Goal: Task Accomplishment & Management: Complete application form

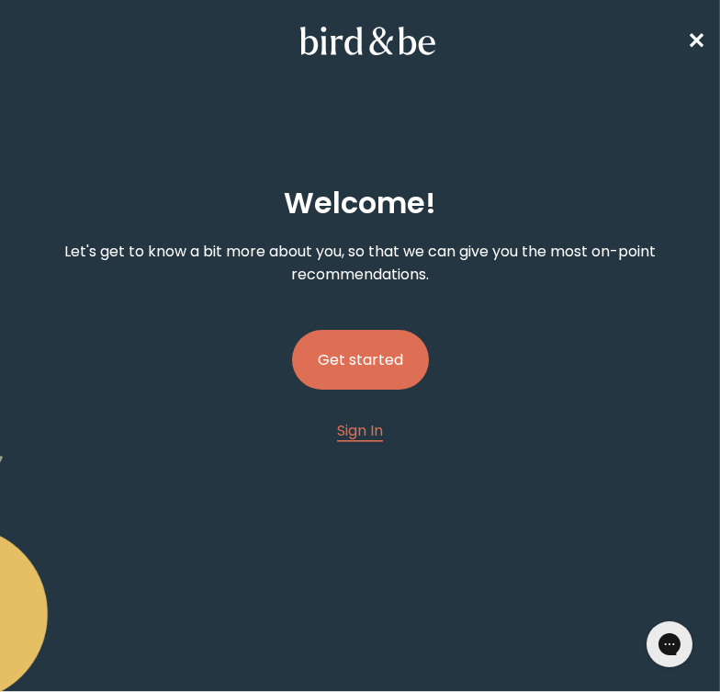
click at [366, 376] on button "Get started" at bounding box center [360, 360] width 137 height 60
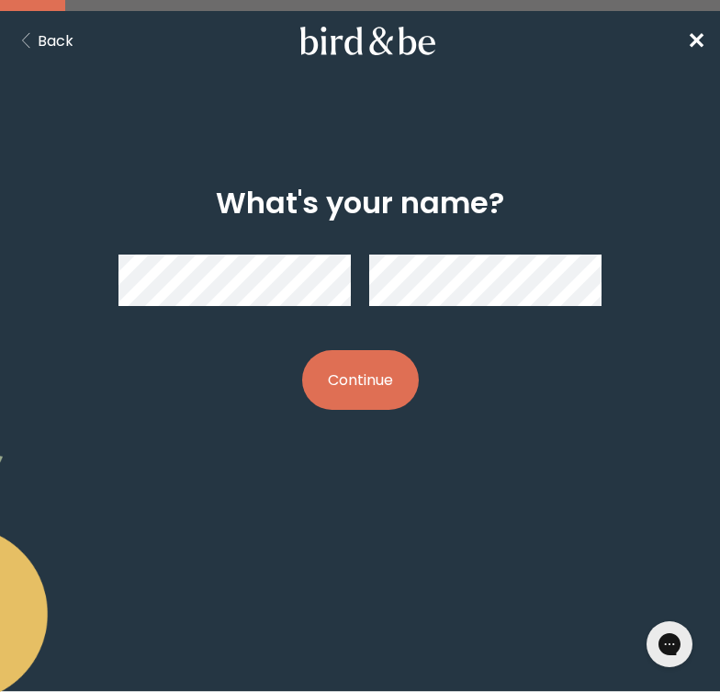
click at [381, 390] on button "Continue" at bounding box center [360, 380] width 117 height 60
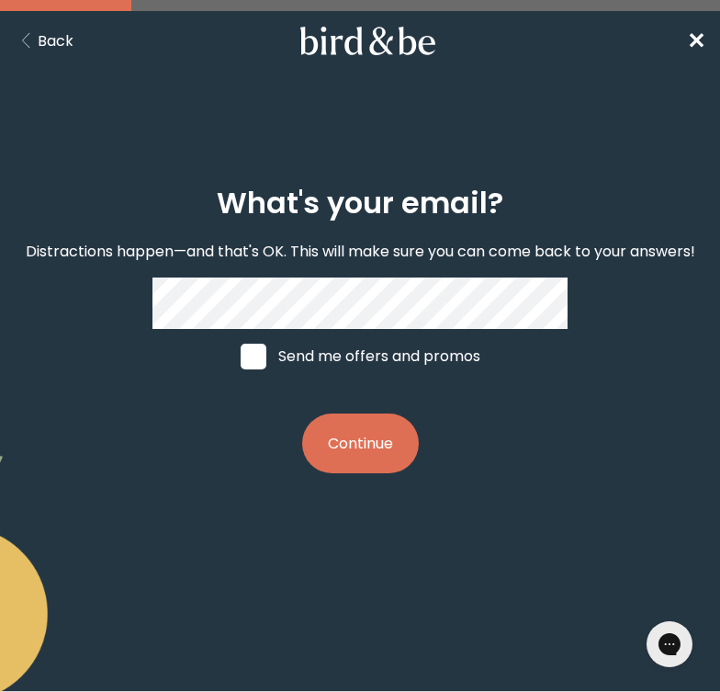
click at [366, 356] on label "Send me offers and promos" at bounding box center [360, 356] width 275 height 55
click at [241, 356] on input "Send me offers and promos" at bounding box center [240, 355] width 1 height 1
checkbox input "true"
click at [369, 454] on button "Continue" at bounding box center [360, 443] width 117 height 60
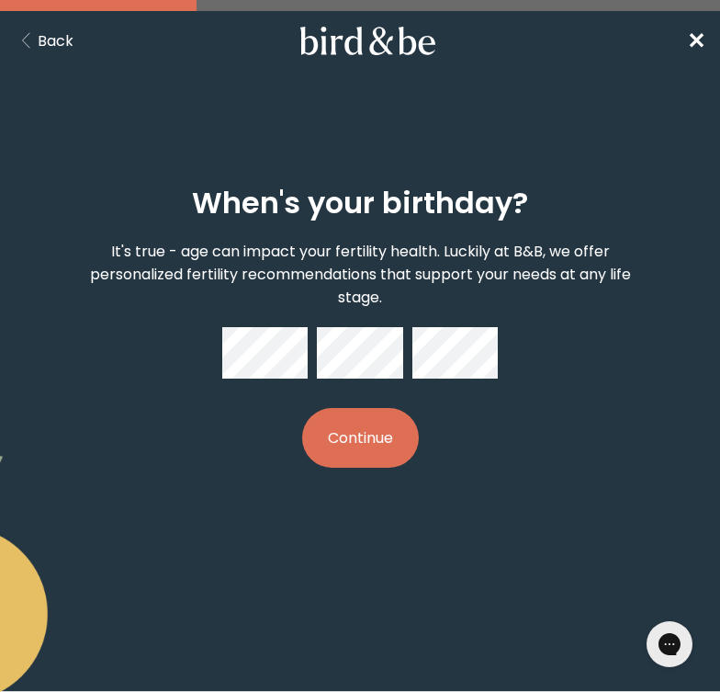
click at [371, 437] on button "Continue" at bounding box center [360, 438] width 117 height 60
click at [352, 440] on button "Continue" at bounding box center [360, 438] width 117 height 60
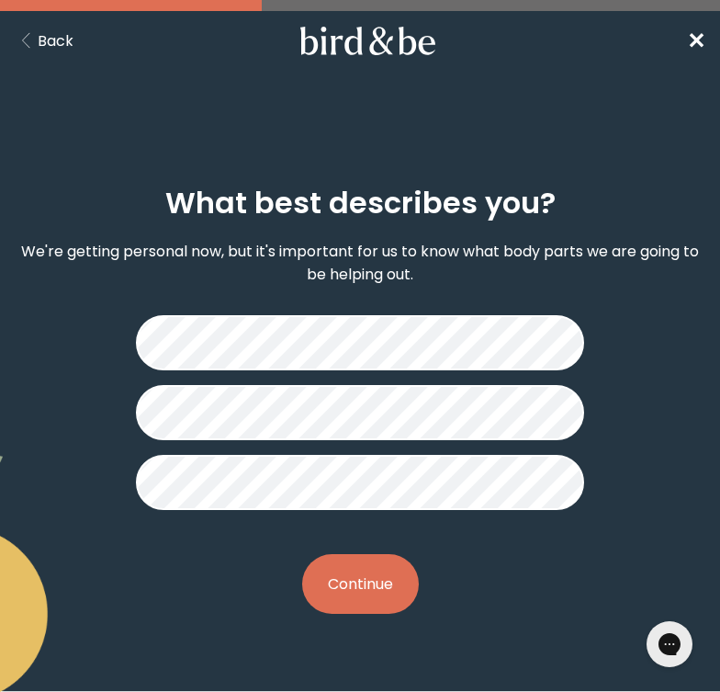
click at [389, 585] on button "Continue" at bounding box center [360, 584] width 117 height 60
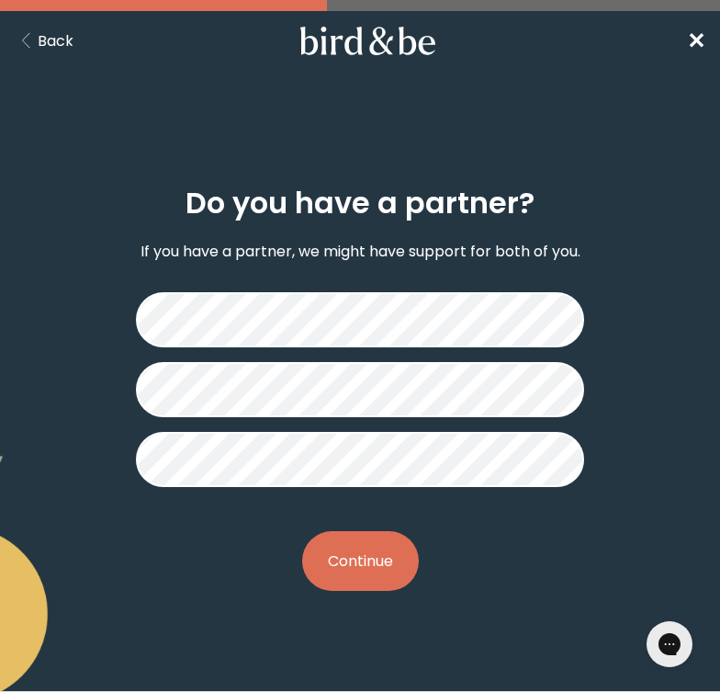
click at [376, 557] on button "Continue" at bounding box center [360, 561] width 117 height 60
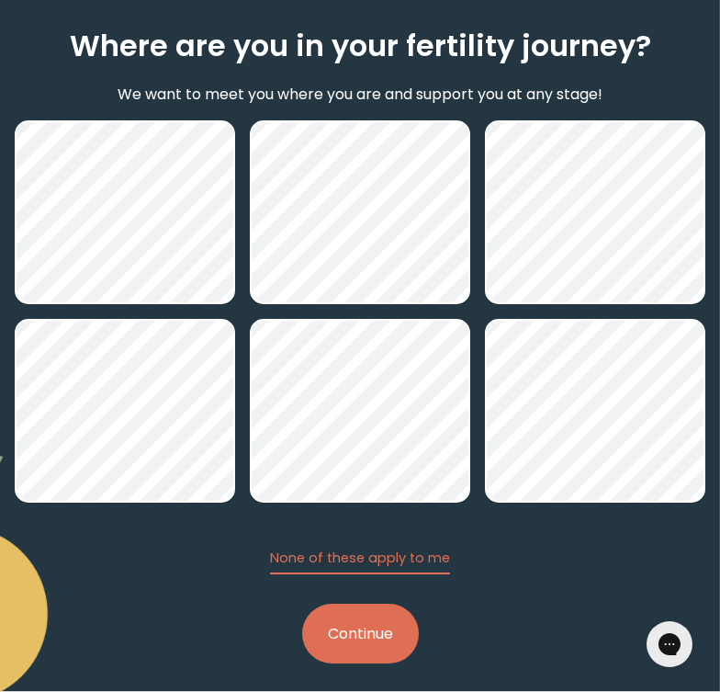
scroll to position [171, 0]
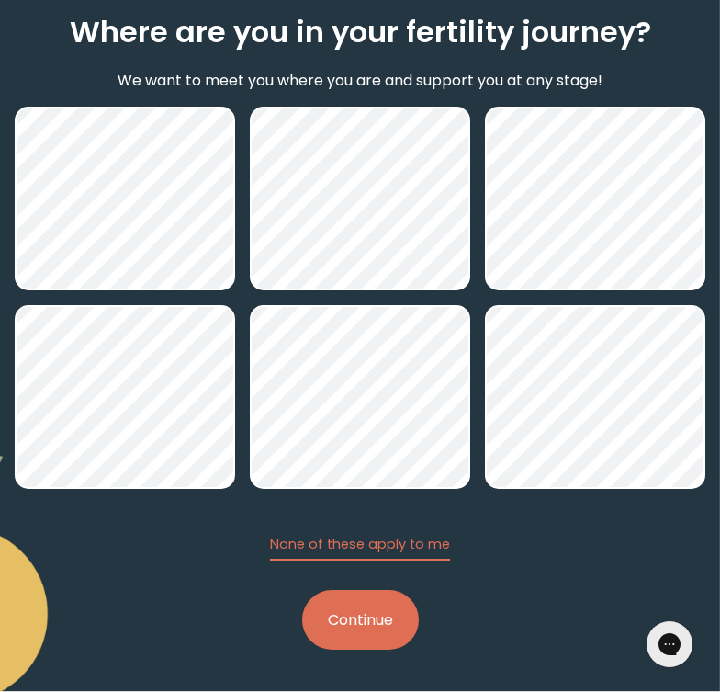
click at [376, 612] on button "Continue" at bounding box center [360, 620] width 117 height 60
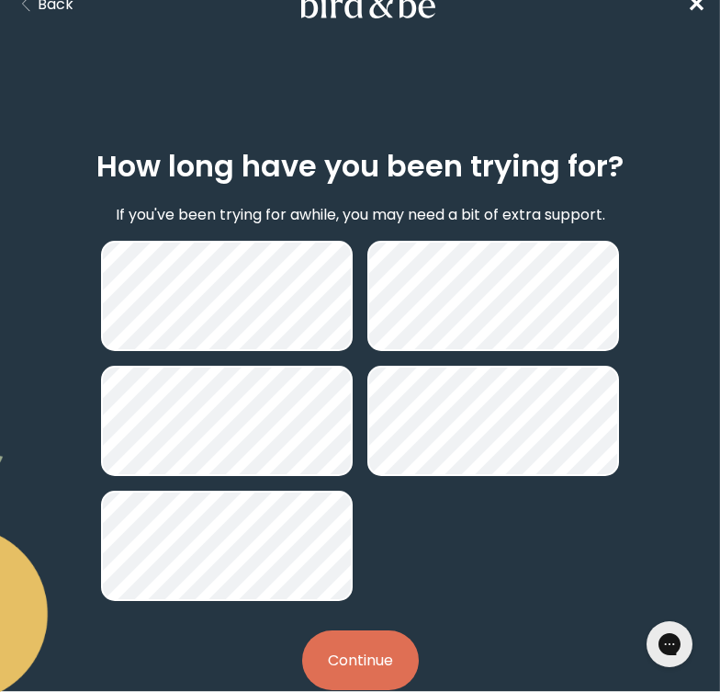
scroll to position [46, 0]
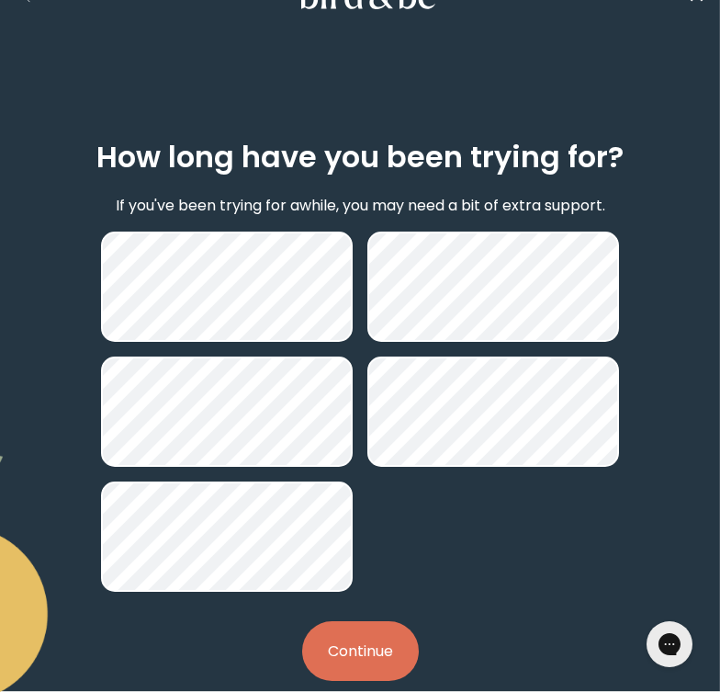
click at [380, 648] on button "Continue" at bounding box center [360, 651] width 117 height 60
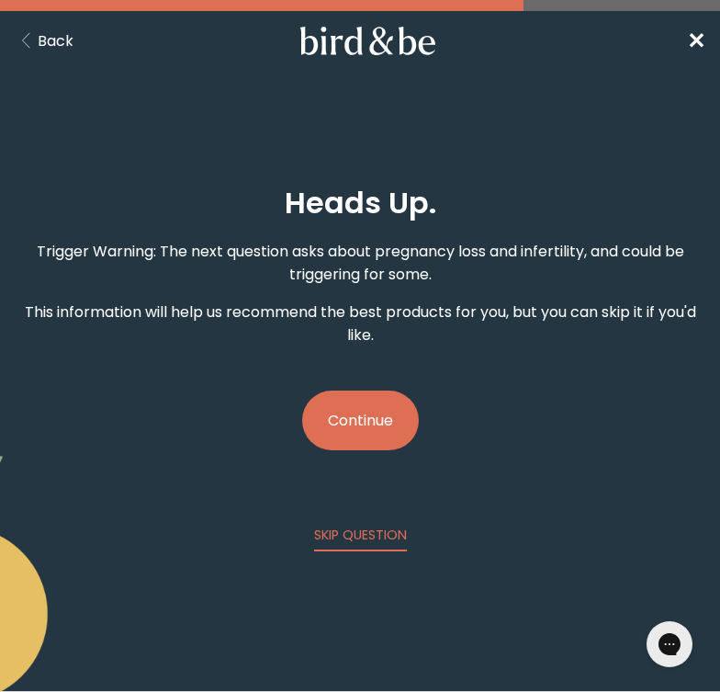
click at [365, 419] on button "Continue" at bounding box center [360, 420] width 117 height 60
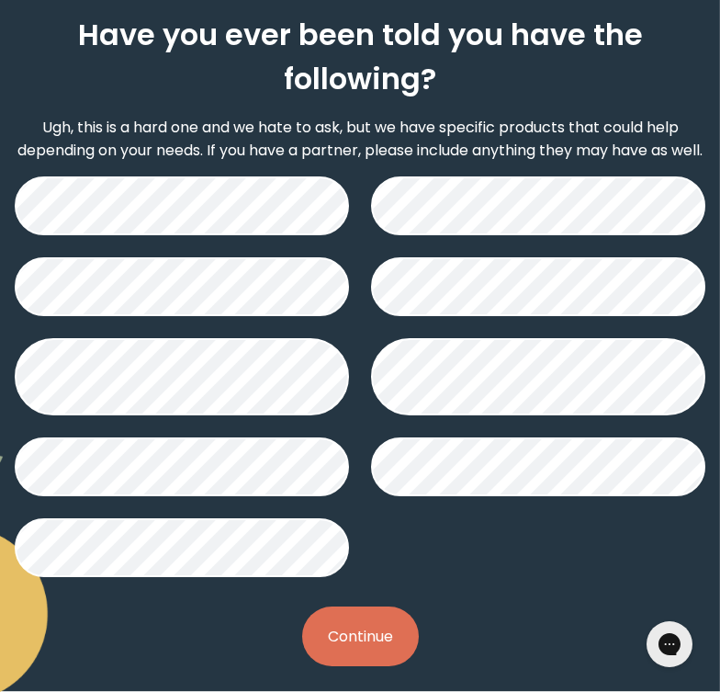
scroll to position [172, 0]
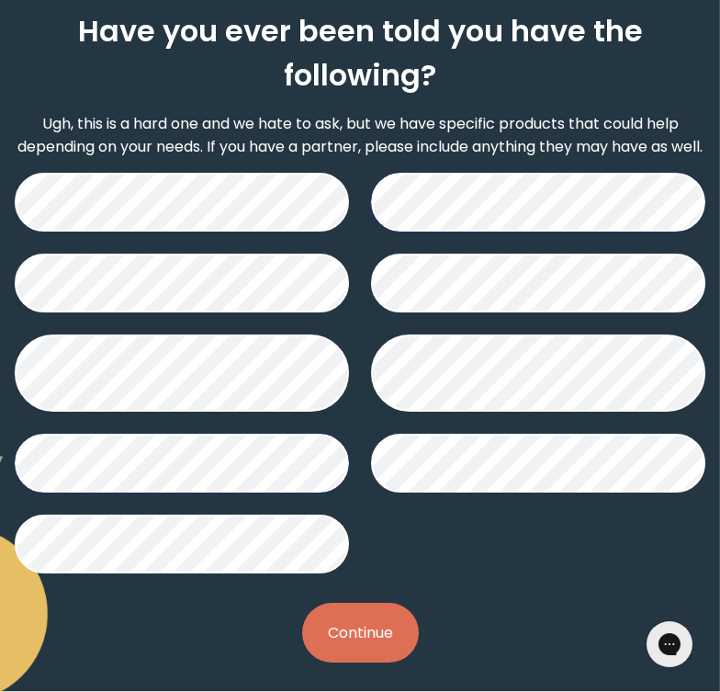
click at [389, 633] on button "Continue" at bounding box center [360, 632] width 117 height 60
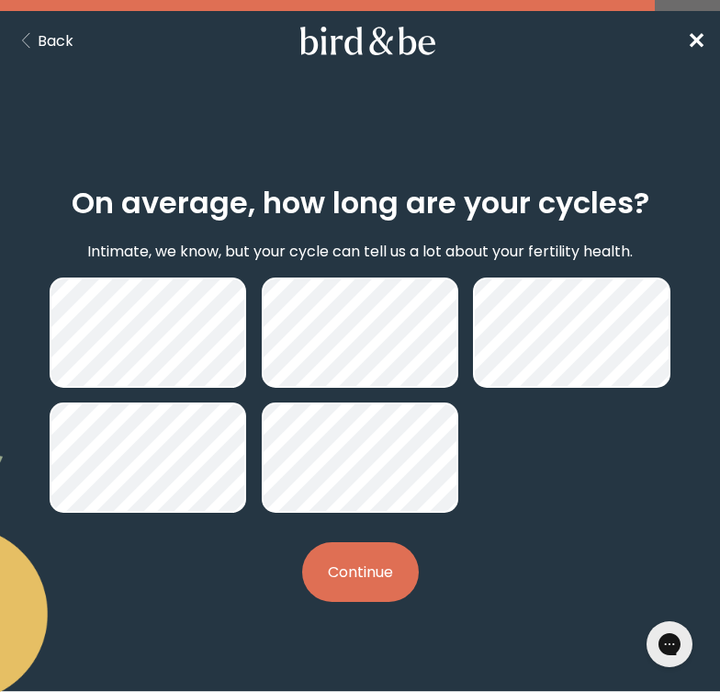
click at [402, 571] on button "Continue" at bounding box center [360, 572] width 117 height 60
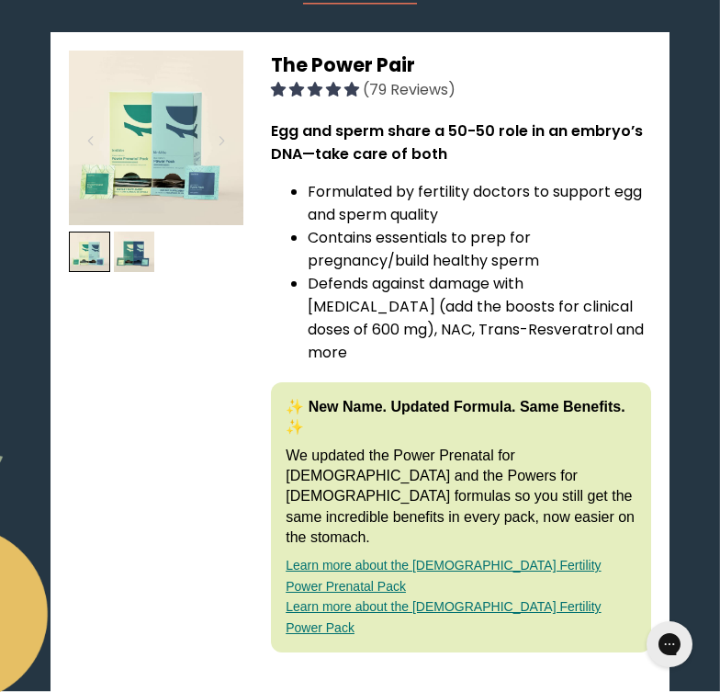
scroll to position [297, 0]
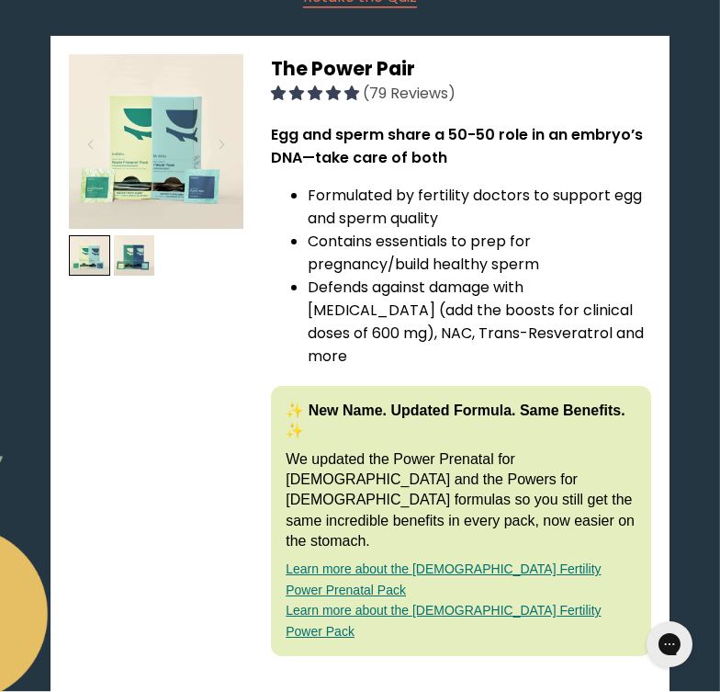
click at [204, 92] on img at bounding box center [156, 141] width 174 height 174
click at [310, 75] on span "The Power Pair" at bounding box center [343, 68] width 144 height 27
click at [293, 58] on span "The Power Pair" at bounding box center [343, 68] width 144 height 27
click at [228, 85] on img at bounding box center [156, 141] width 174 height 174
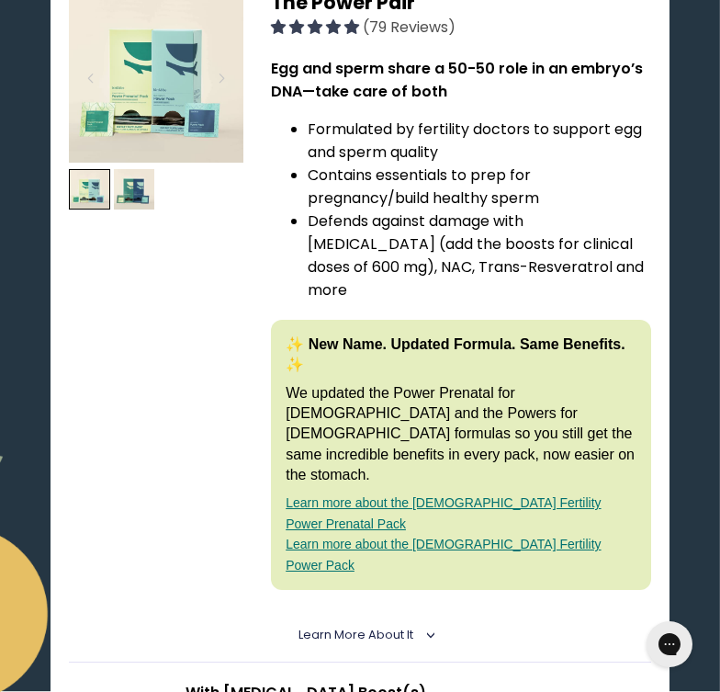
scroll to position [388, 0]
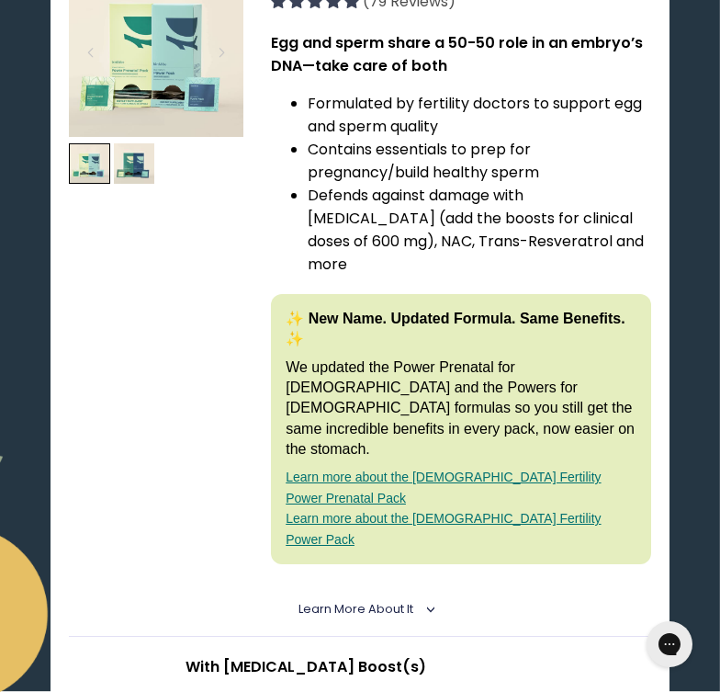
click at [391, 601] on span "Learn More About it" at bounding box center [355, 609] width 115 height 16
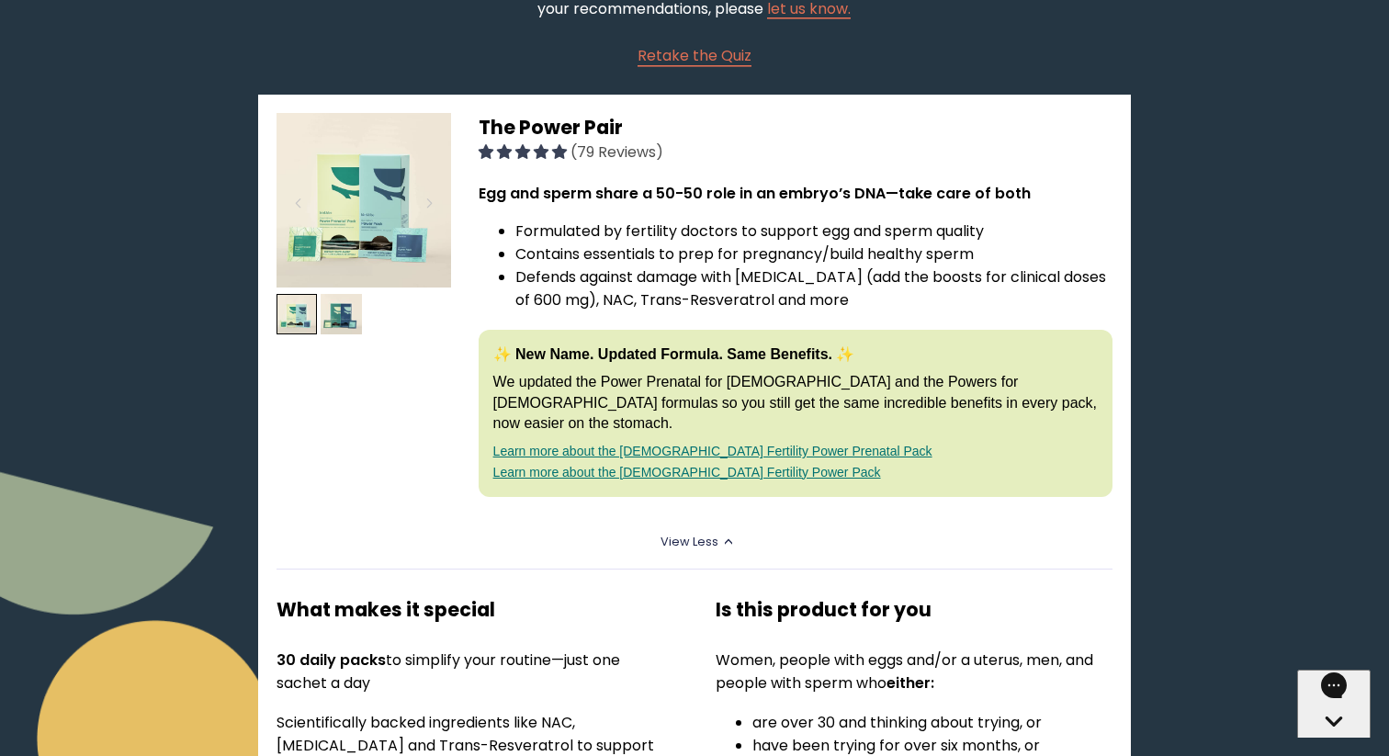
scroll to position [0, 0]
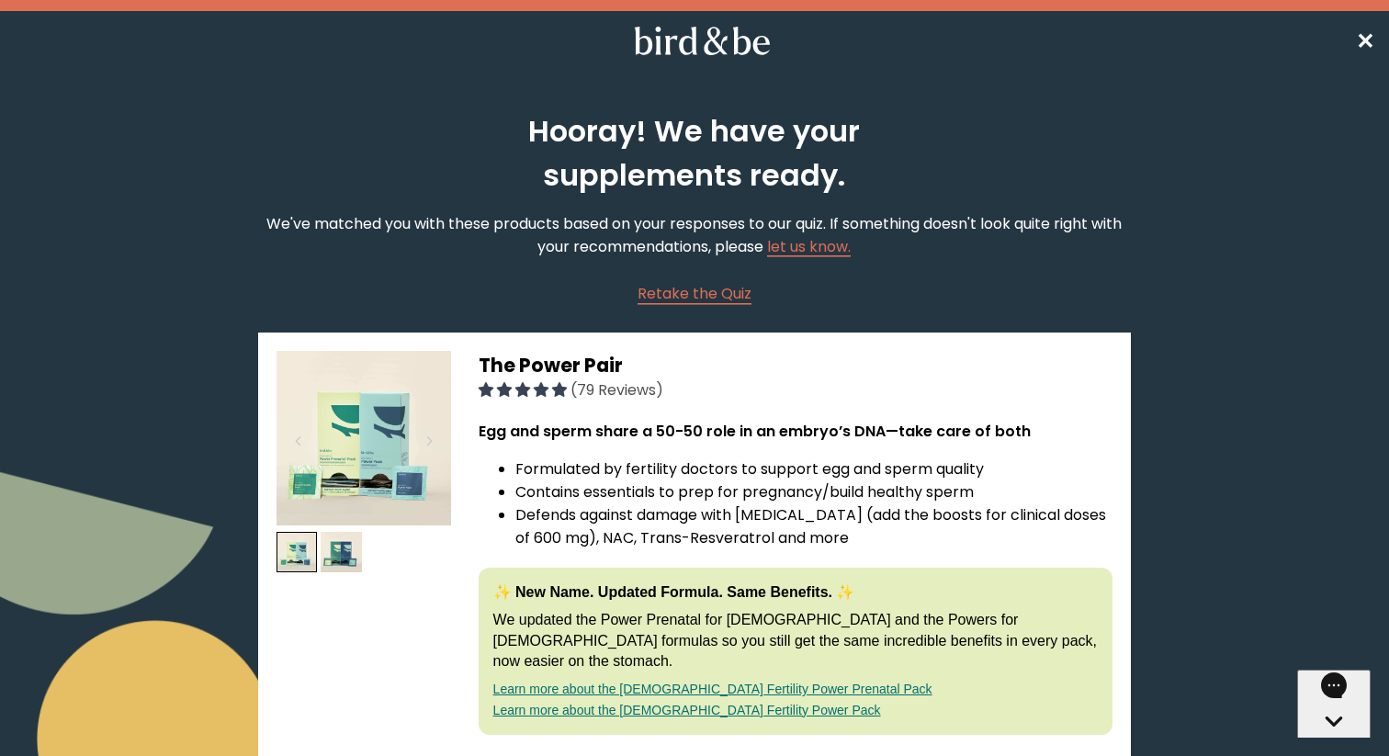
click at [719, 46] on span "✕" at bounding box center [1365, 41] width 18 height 30
